Goal: Information Seeking & Learning: Find contact information

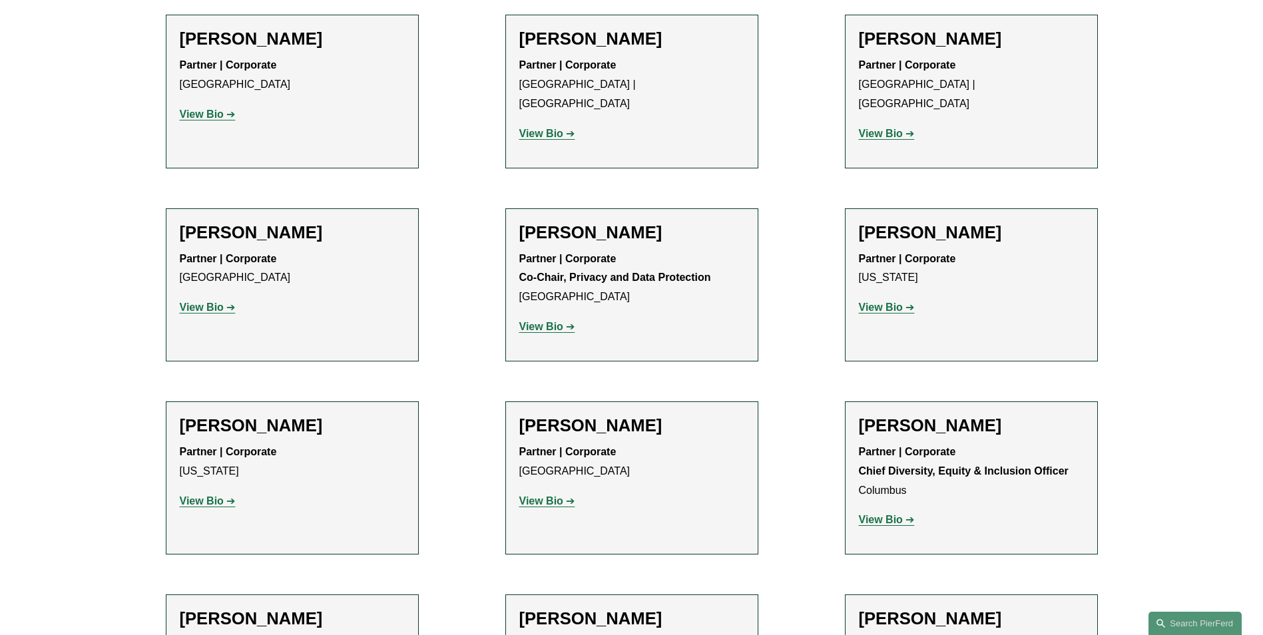
scroll to position [733, 0]
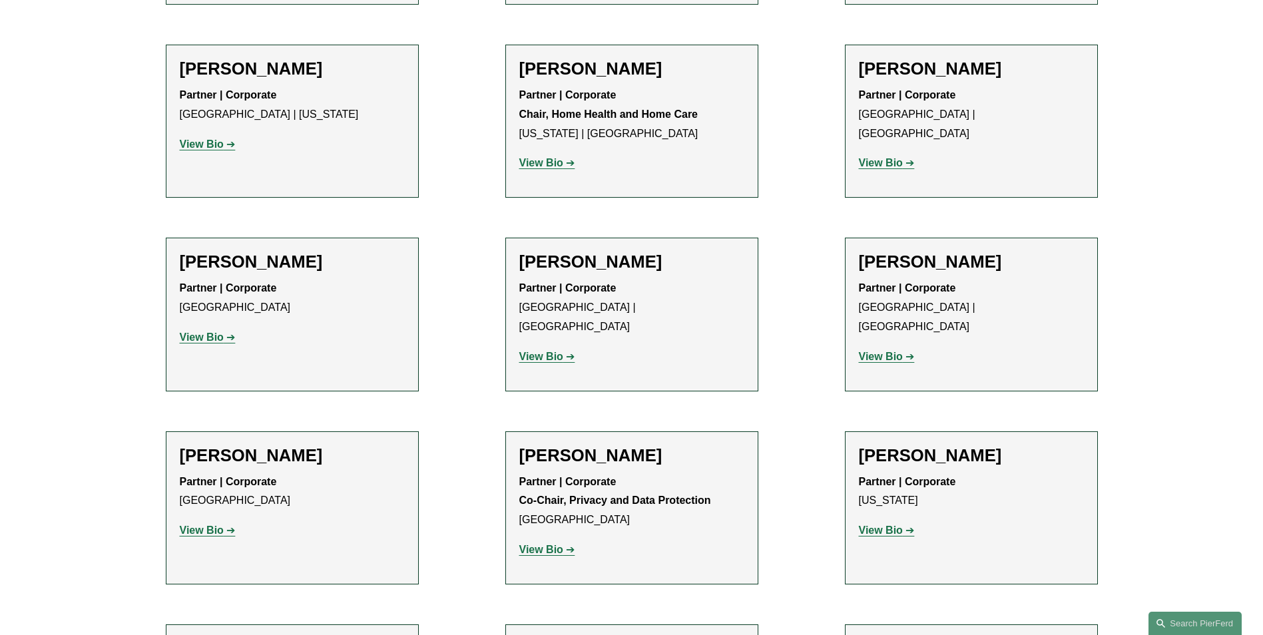
click at [219, 143] on strong "View Bio" at bounding box center [202, 144] width 44 height 11
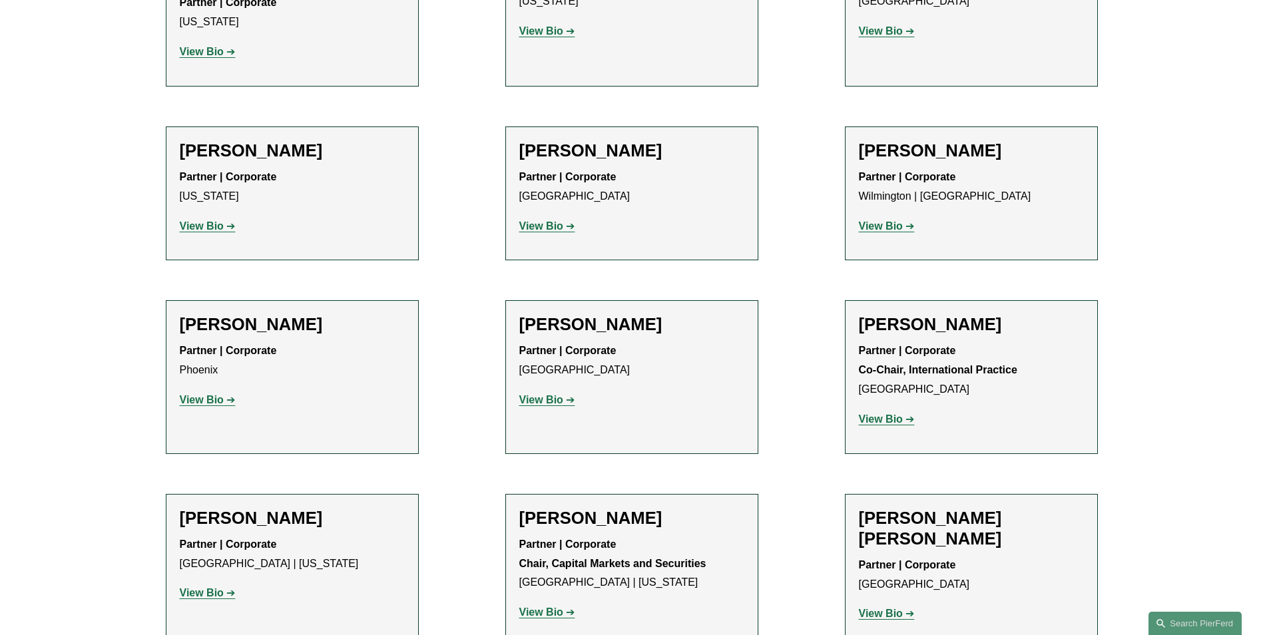
scroll to position [3910, 0]
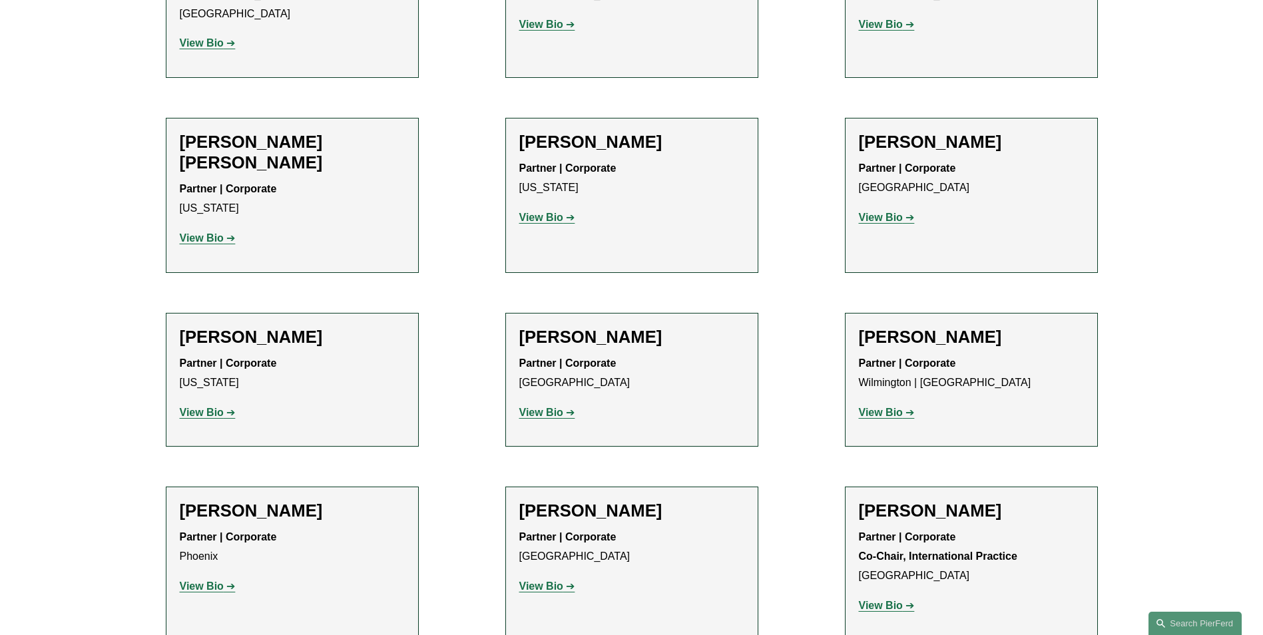
click at [900, 407] on strong "View Bio" at bounding box center [881, 412] width 44 height 11
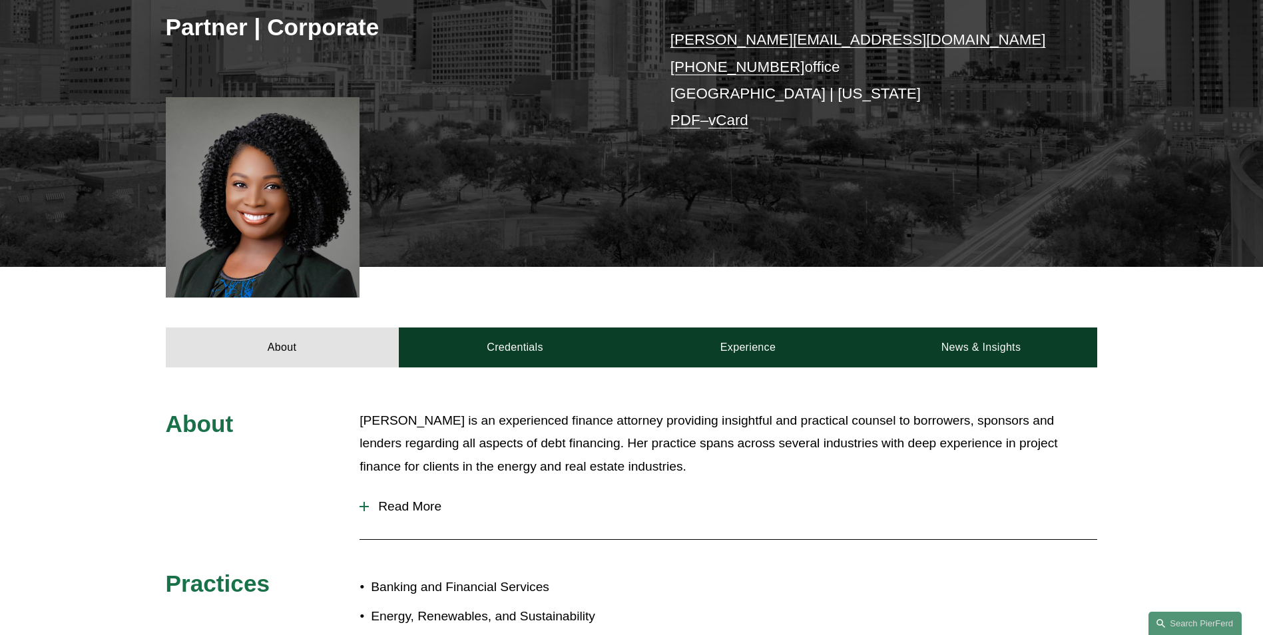
scroll to position [533, 0]
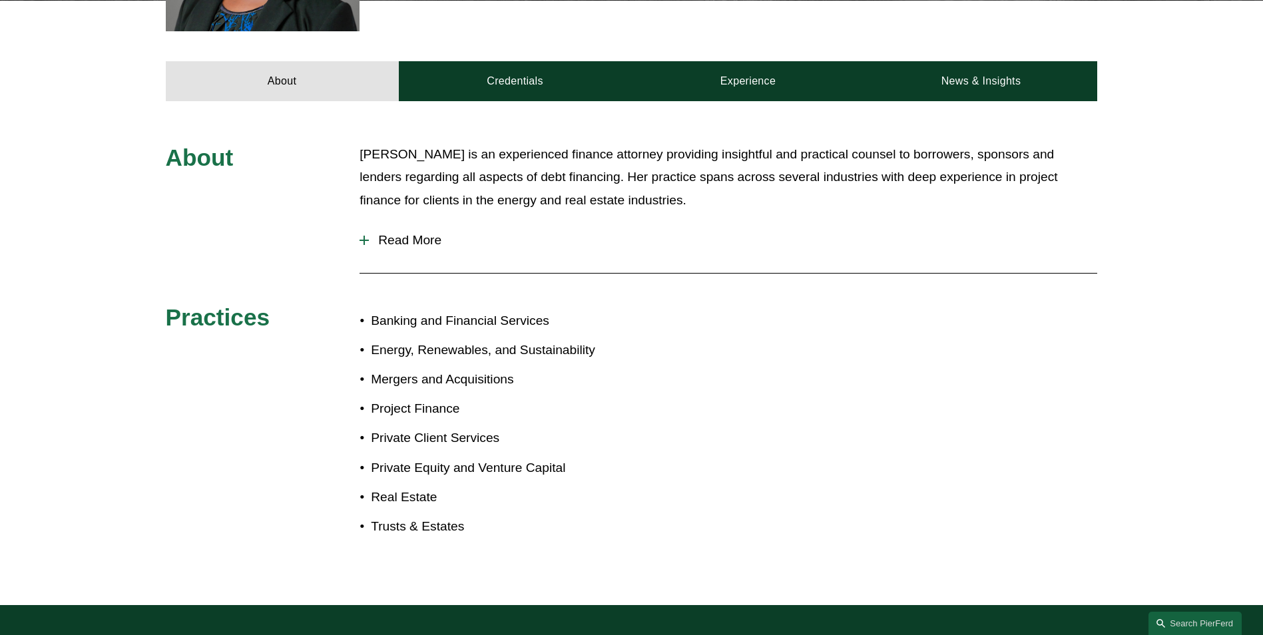
click at [420, 240] on span "Read More" at bounding box center [733, 240] width 729 height 15
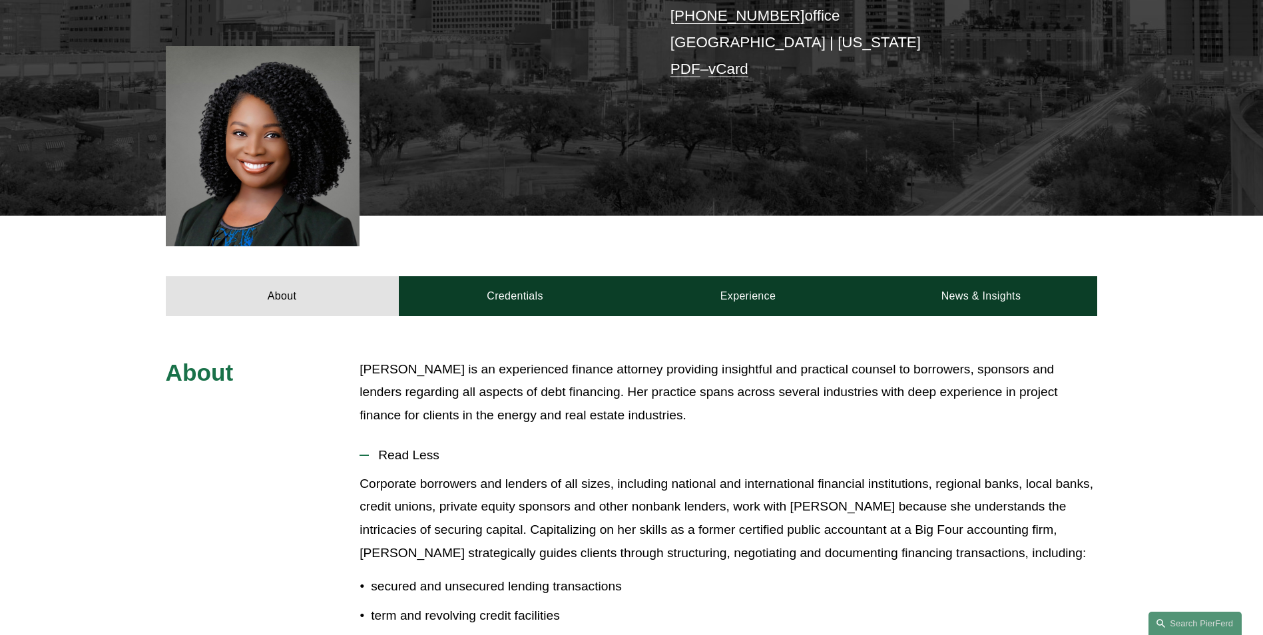
scroll to position [133, 0]
